Goal: Task Accomplishment & Management: Complete application form

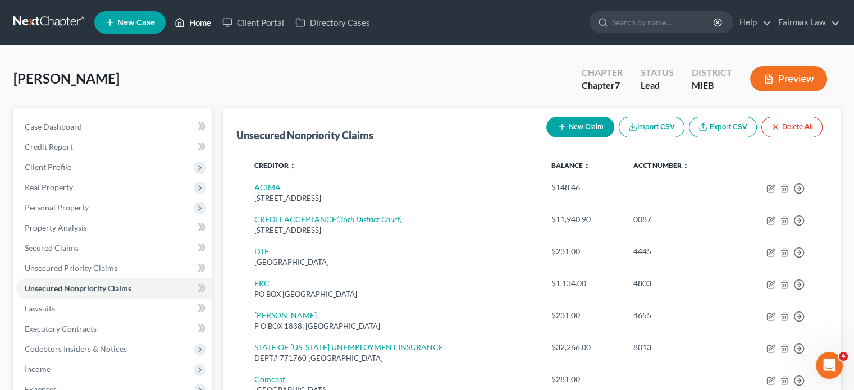
click at [217, 31] on link "Home" at bounding box center [193, 22] width 48 height 20
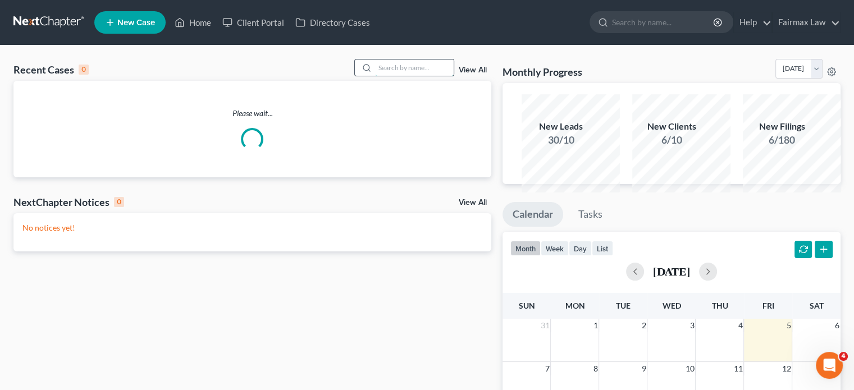
click at [375, 76] on input "search" at bounding box center [414, 67] width 79 height 16
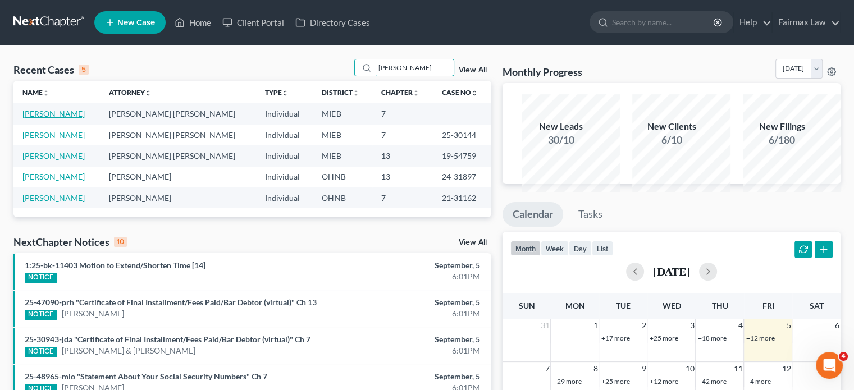
type input "[PERSON_NAME]"
click at [85, 118] on link "[PERSON_NAME]" at bounding box center [53, 114] width 62 height 10
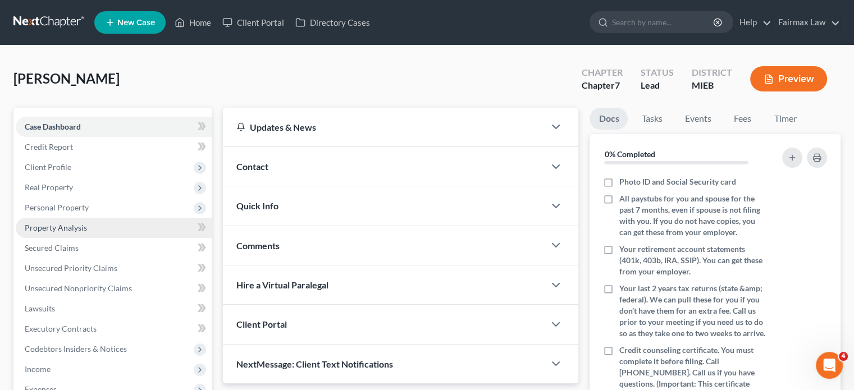
click at [95, 238] on link "Property Analysis" at bounding box center [114, 228] width 196 height 20
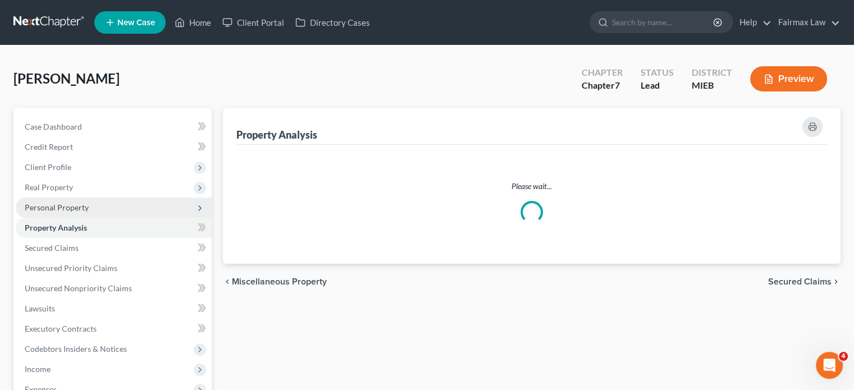
click at [89, 212] on span "Personal Property" at bounding box center [57, 208] width 64 height 10
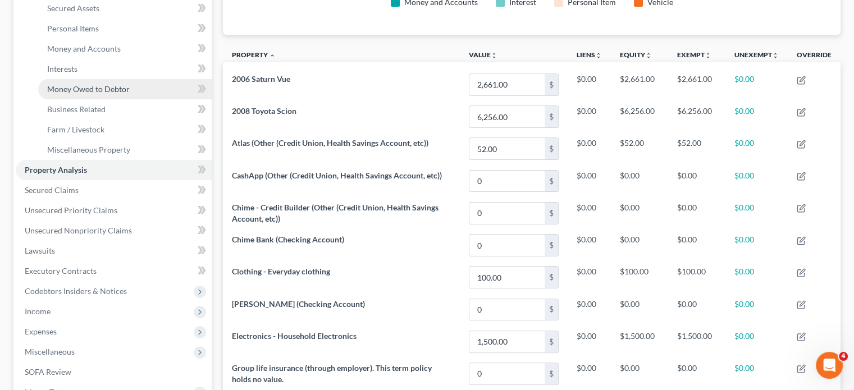
click at [109, 99] on link "Money Owed to Debtor" at bounding box center [124, 89] width 173 height 20
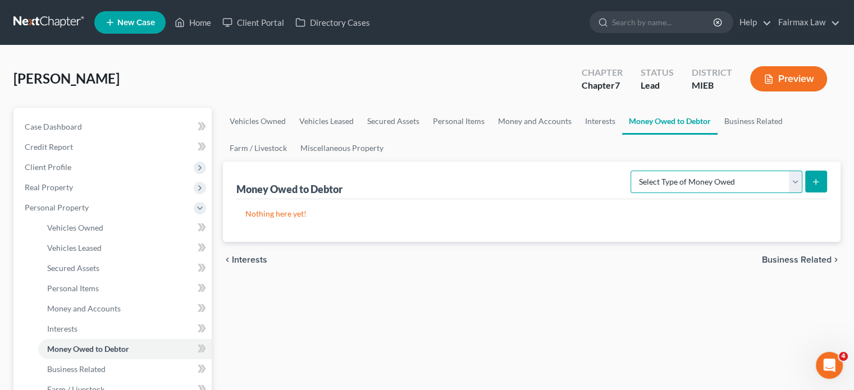
click at [729, 193] on select "Select Type of Money Owed Accounts Receivable Alimony Child Support Claims Agai…" at bounding box center [716, 182] width 172 height 22
select select "expected_tax_refund"
click at [630, 193] on select "Select Type of Money Owed Accounts Receivable Alimony Child Support Claims Agai…" at bounding box center [716, 182] width 172 height 22
click at [811, 193] on button "submit" at bounding box center [816, 182] width 22 height 22
select select "0"
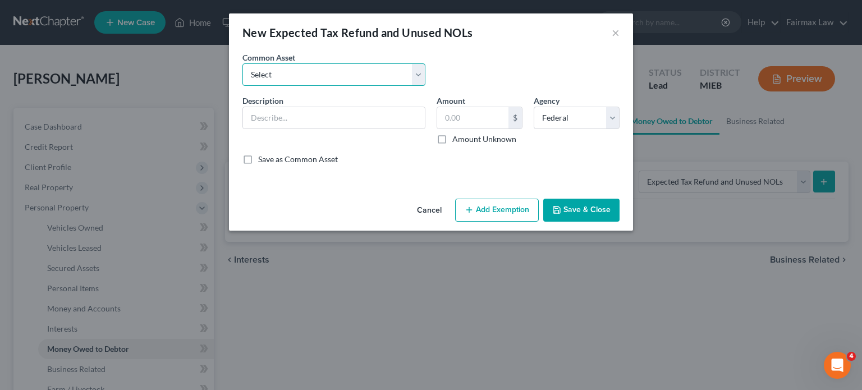
click at [284, 86] on select "Select Potential 2019 tax refunds - estimated and prorated Potential 2019 tax r…" at bounding box center [333, 74] width 183 height 22
click at [345, 86] on select "Select Potential 2019 tax refunds - estimated and prorated Potential 2019 tax r…" at bounding box center [333, 74] width 183 height 22
select select "67"
click at [242, 79] on select "Select Potential 2019 tax refunds - estimated and prorated Potential 2019 tax r…" at bounding box center [333, 74] width 183 height 22
type input "Potential 2025 tax refund - estimated and prorated"
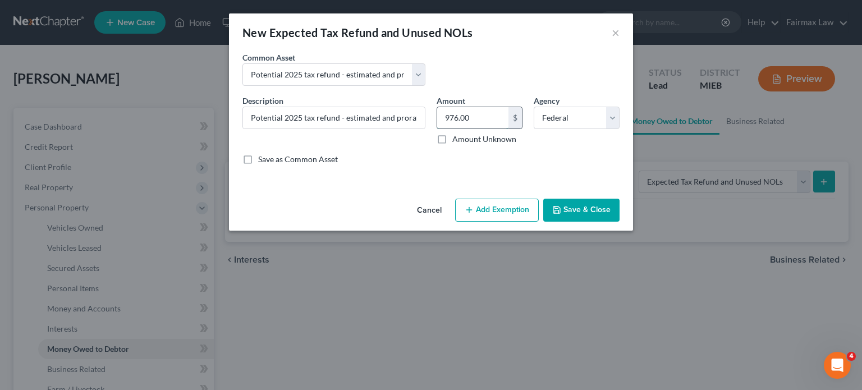
click at [497, 129] on input "976.00" at bounding box center [472, 117] width 71 height 21
paste input "2,785"
type input "2,785"
click at [518, 222] on button "Add Exemption" at bounding box center [497, 211] width 84 height 24
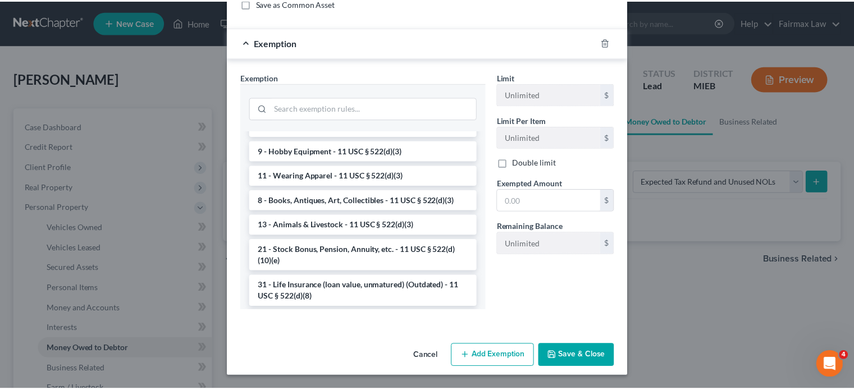
scroll to position [805, 0]
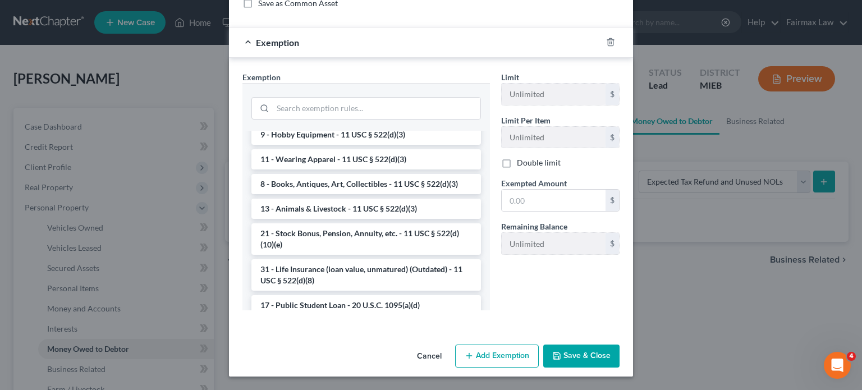
click at [341, 21] on li "14 - Wildcard Exemption (unused homestead) - 11 U.S.C. § 522 (d)(5)" at bounding box center [366, 5] width 230 height 31
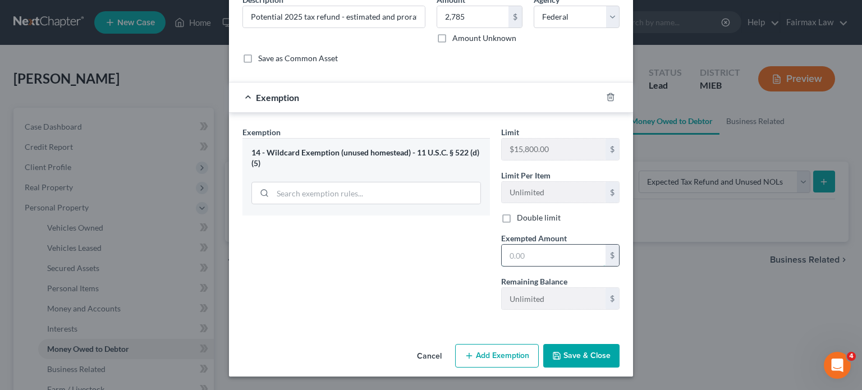
click at [541, 245] on input "text" at bounding box center [554, 255] width 104 height 21
paste input "2,785"
type input "2,785"
click at [610, 350] on button "Save & Close" at bounding box center [581, 356] width 76 height 24
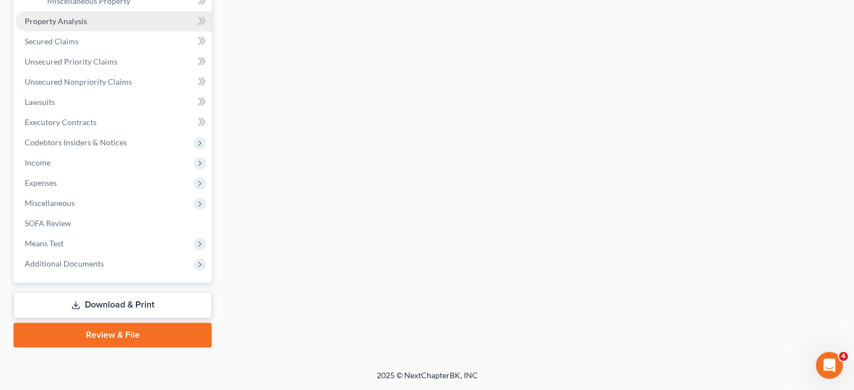
scroll to position [444, 0]
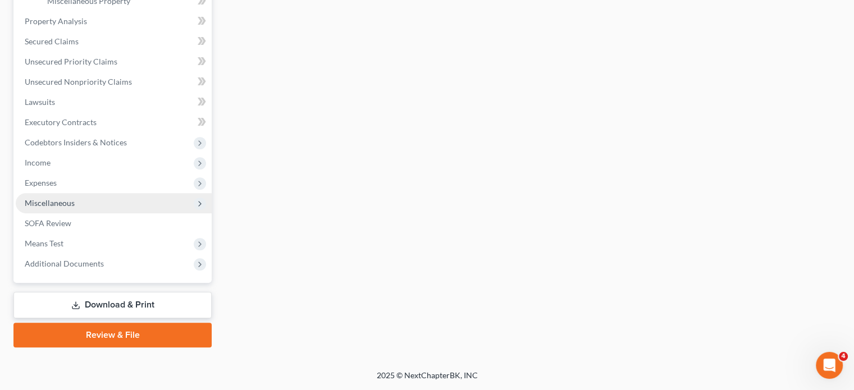
click at [135, 213] on span "Miscellaneous" at bounding box center [114, 203] width 196 height 20
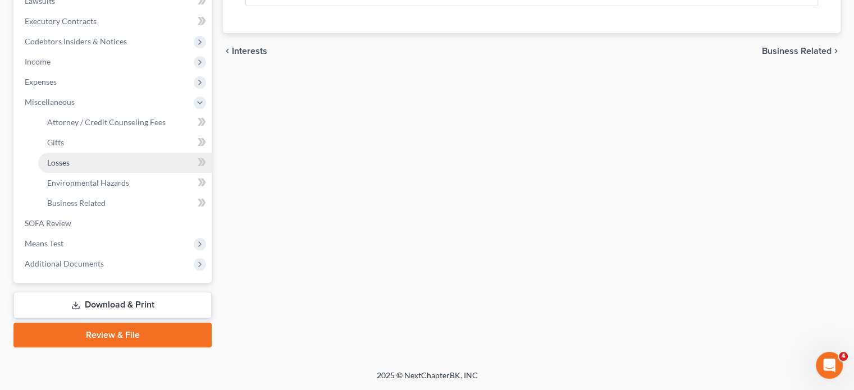
scroll to position [355, 0]
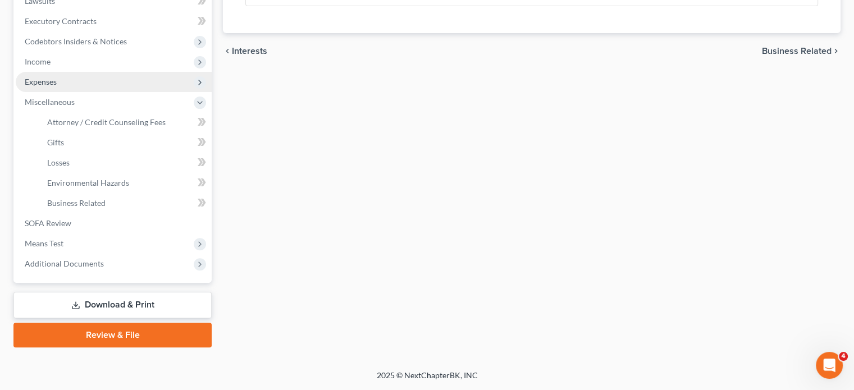
click at [139, 92] on span "Expenses" at bounding box center [114, 82] width 196 height 20
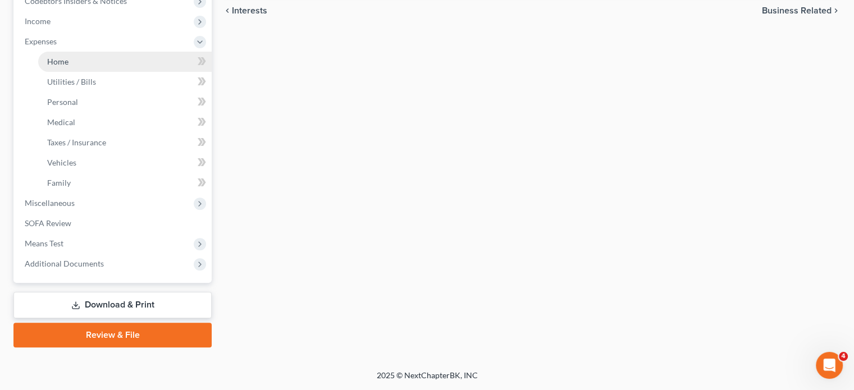
click at [132, 72] on link "Home" at bounding box center [124, 62] width 173 height 20
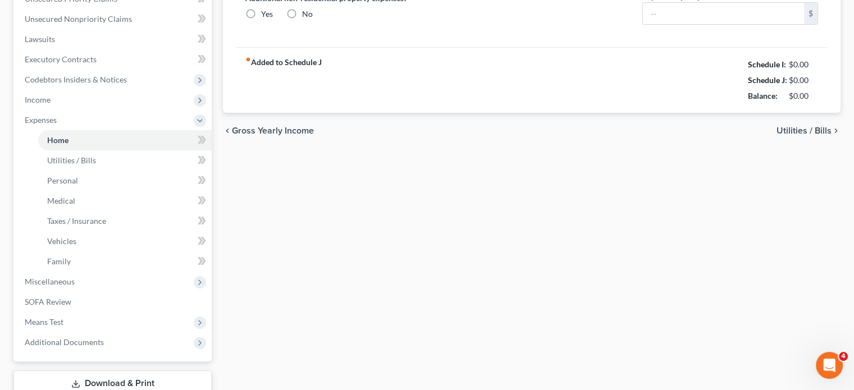
type input "1,400.00"
type input "0.00"
radio input "true"
type input "12.00"
type input "0.00"
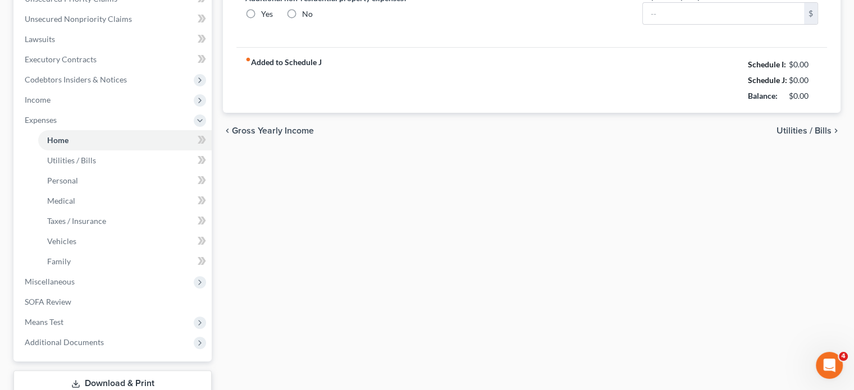
type input "0.00"
